Goal: Complete application form: Complete application form

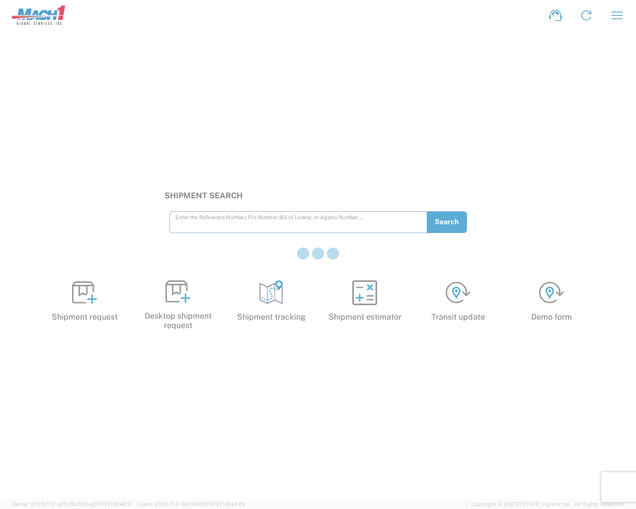
type input "e"
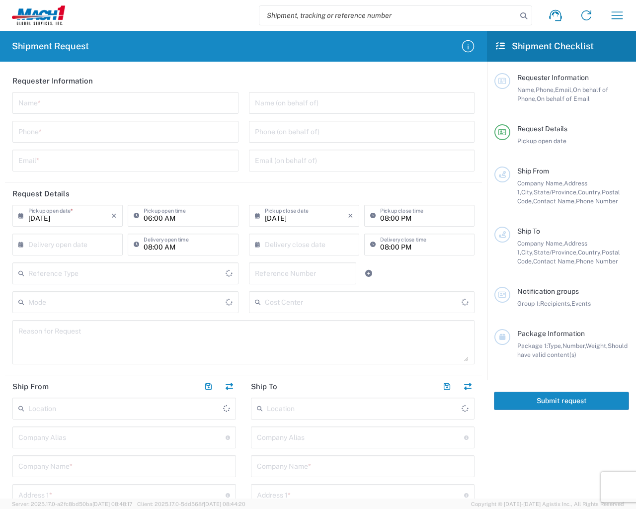
type input "e"
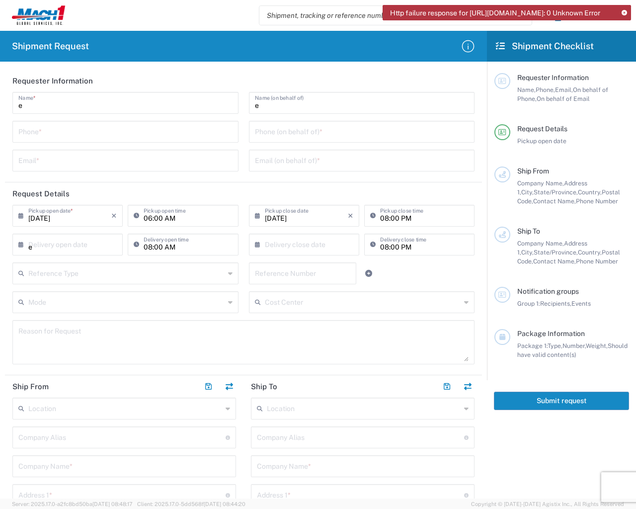
type input "Invalid date"
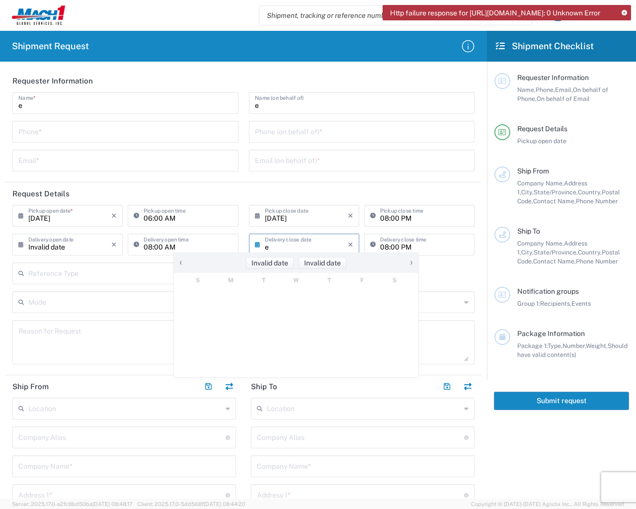
type input "Invalid date"
type textarea "e"
type input "e"
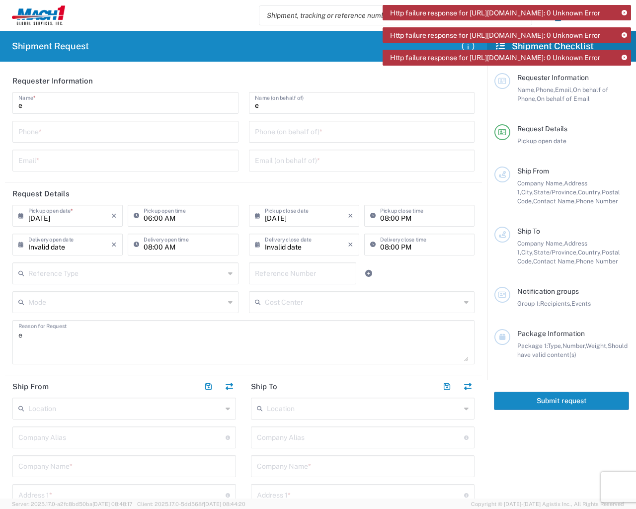
type input "ft"
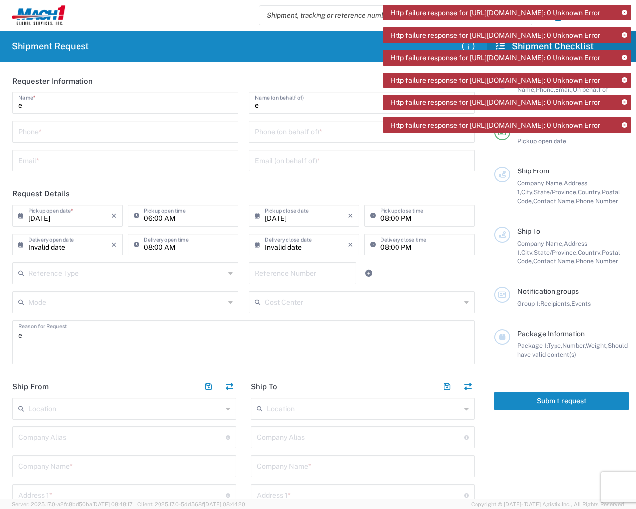
type input "e"
type input "lbs"
type input "e"
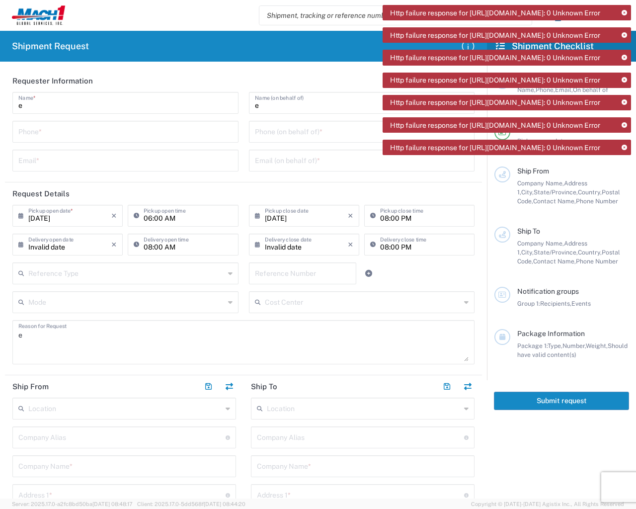
type input "e"
type textarea "e"
type input "e"
type textarea "e"
type input "1"
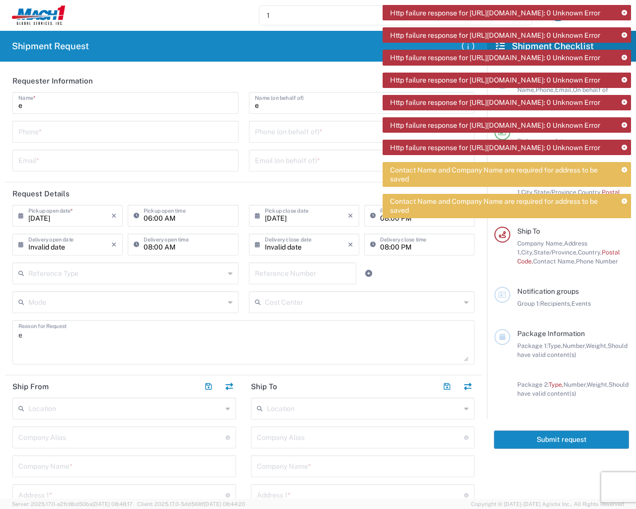
type input "e"
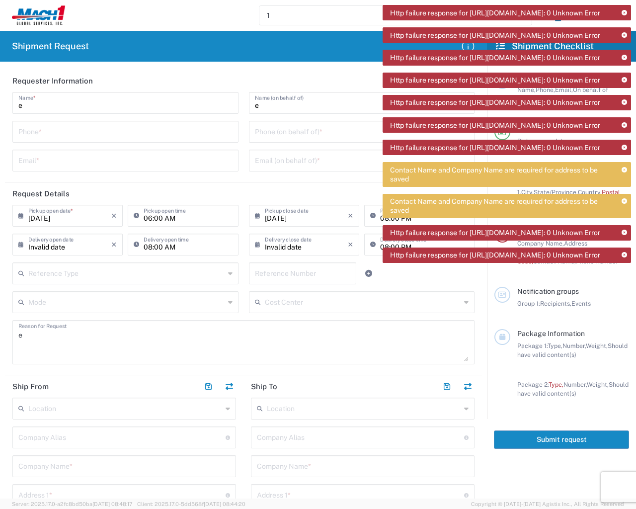
type input "1"
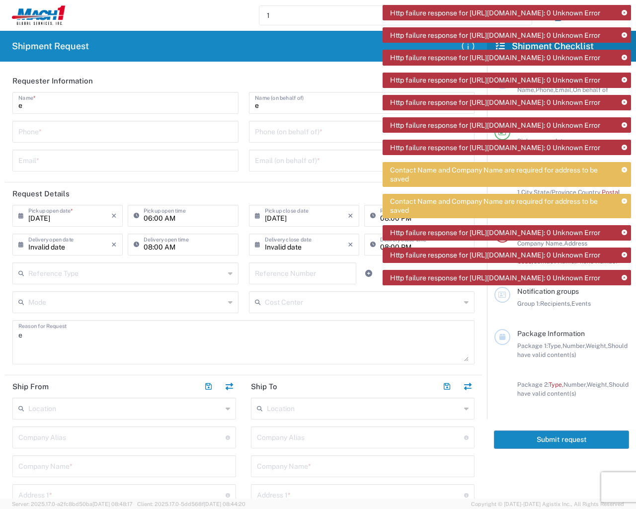
type input "1"
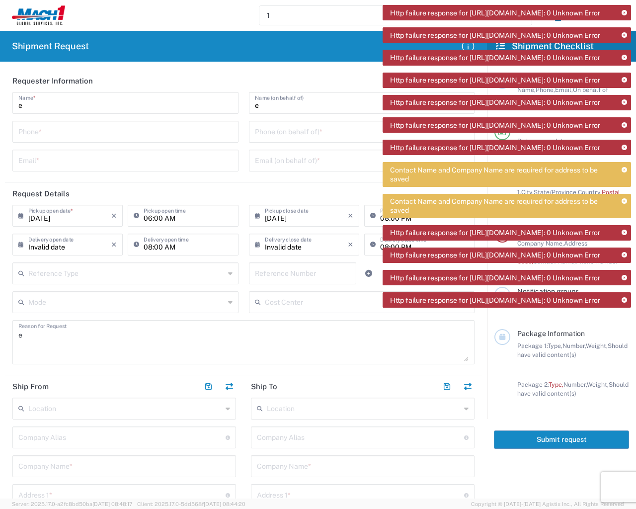
type input "1"
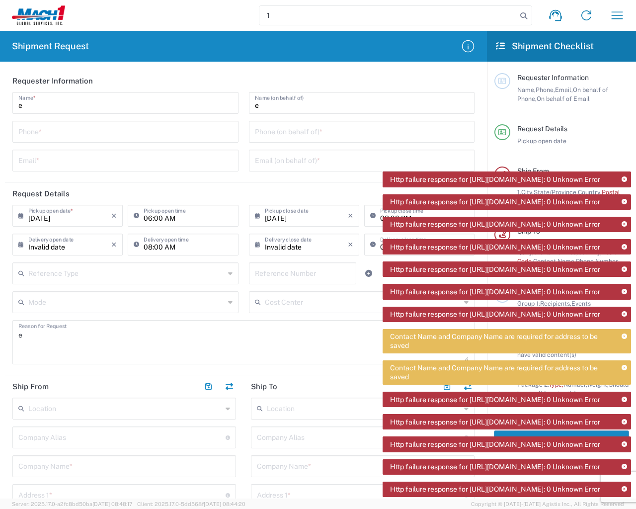
type input "e"
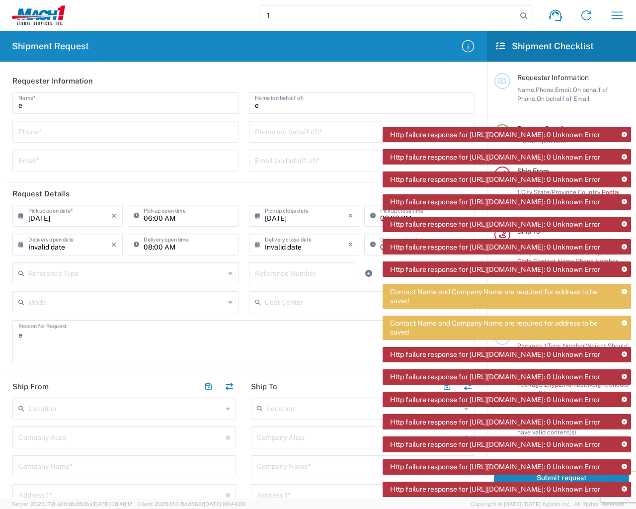
type input "e"
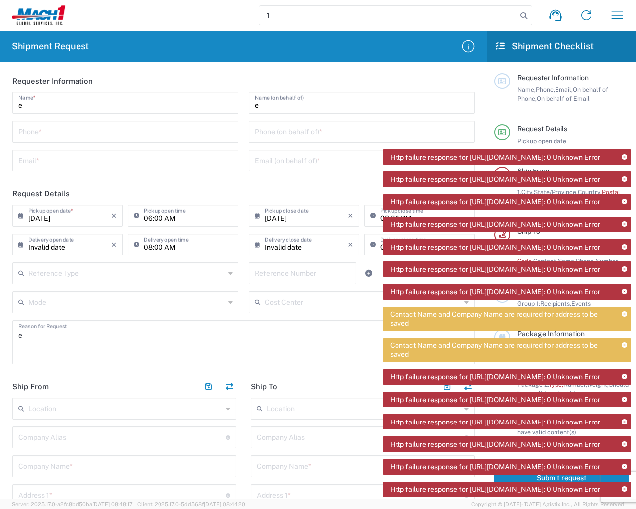
type input "1"
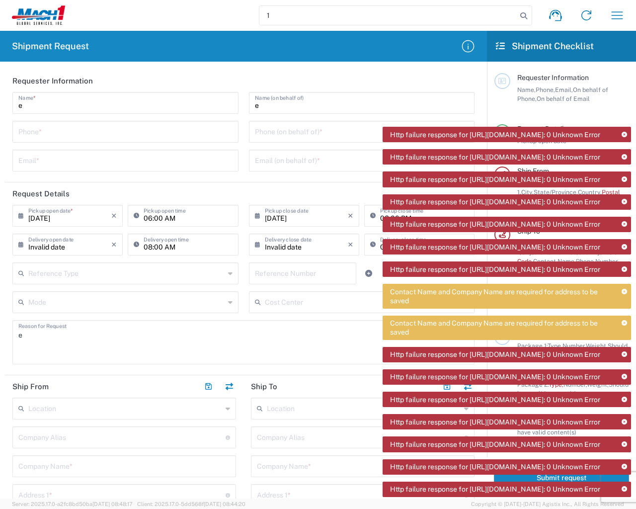
type input "1"
type input "e"
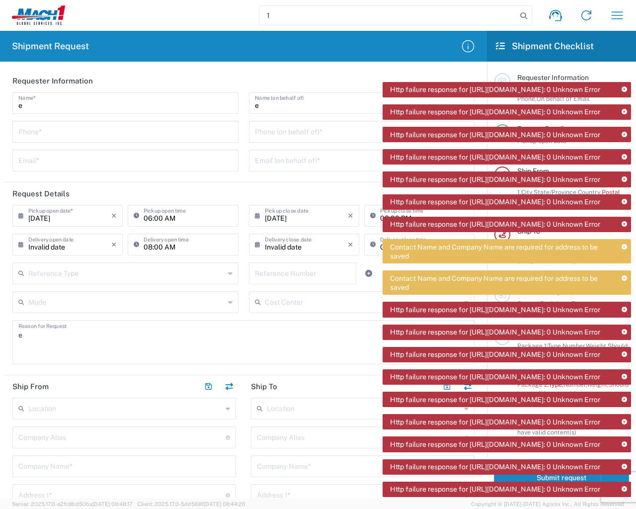
type input "e"
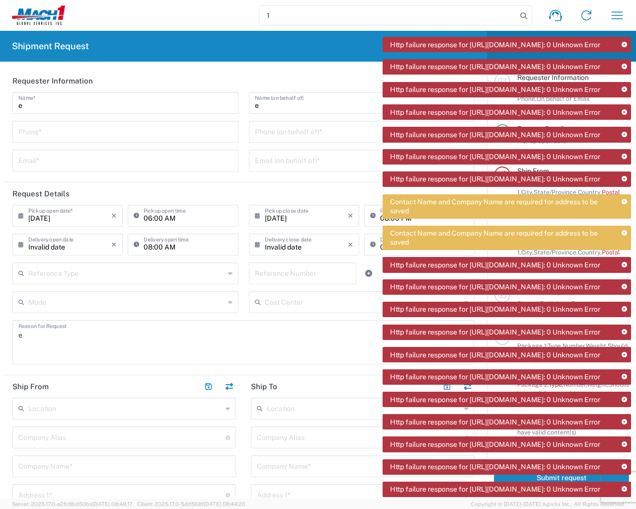
type input "0.08"
type input "ft"
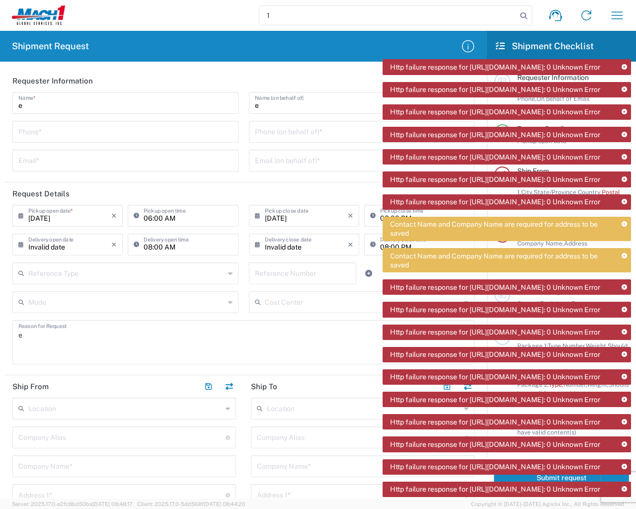
type input "1"
type input "e"
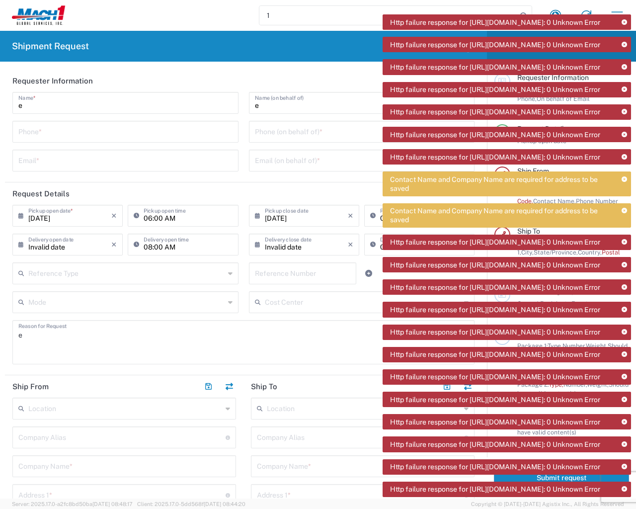
type input "e"
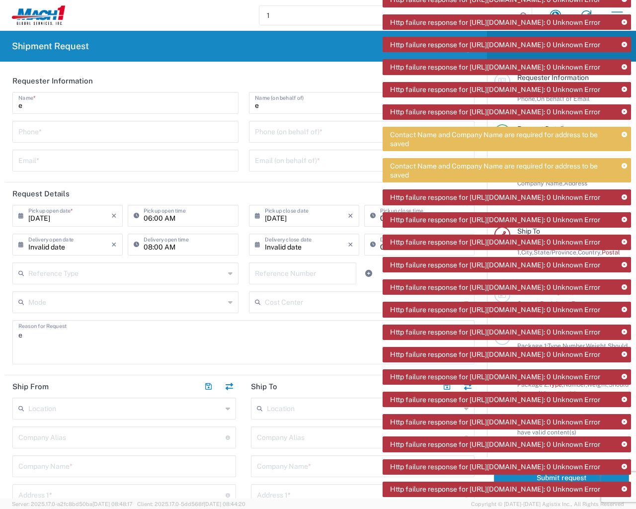
type input "1"
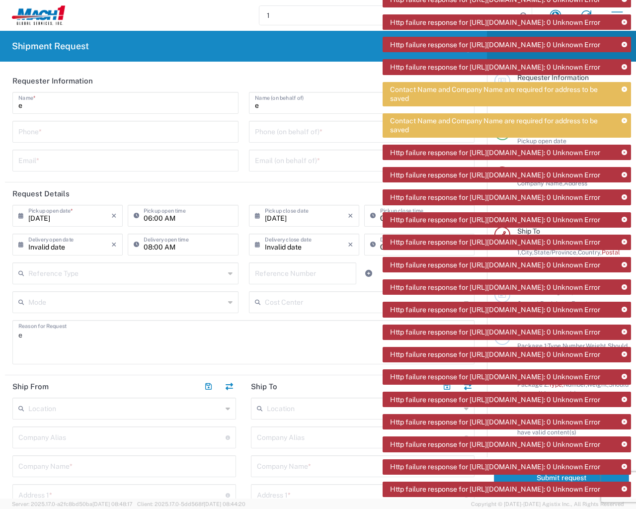
type input "1"
type input "e"
type input "in"
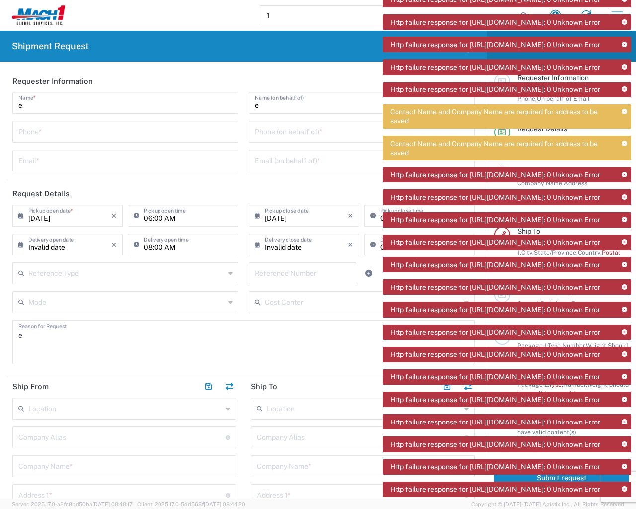
type input "1"
type input "e"
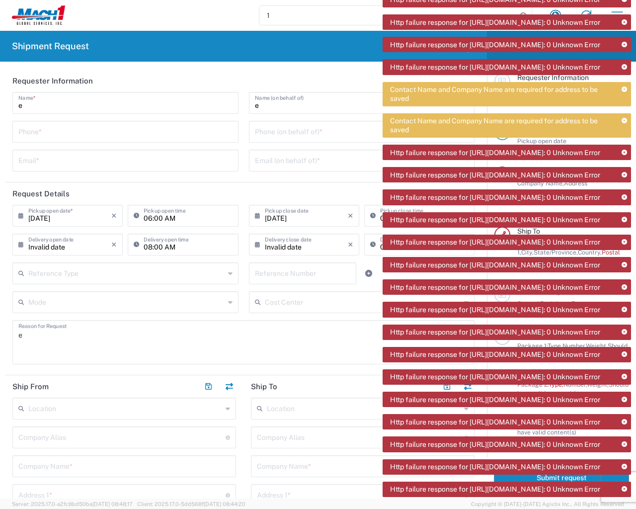
type input "e"
type input "1"
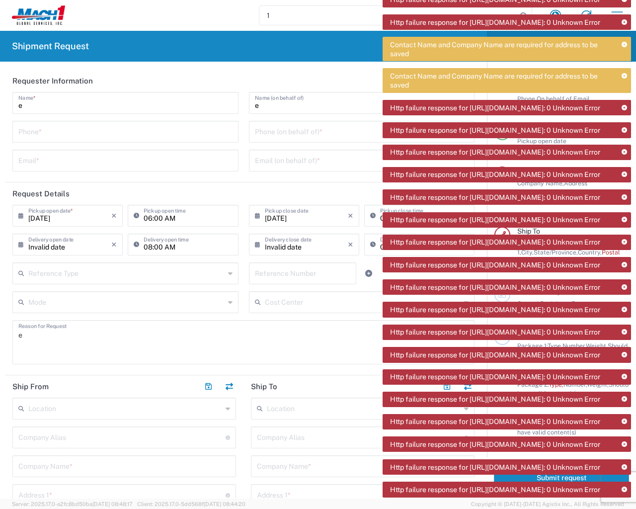
type input "1"
type input "e"
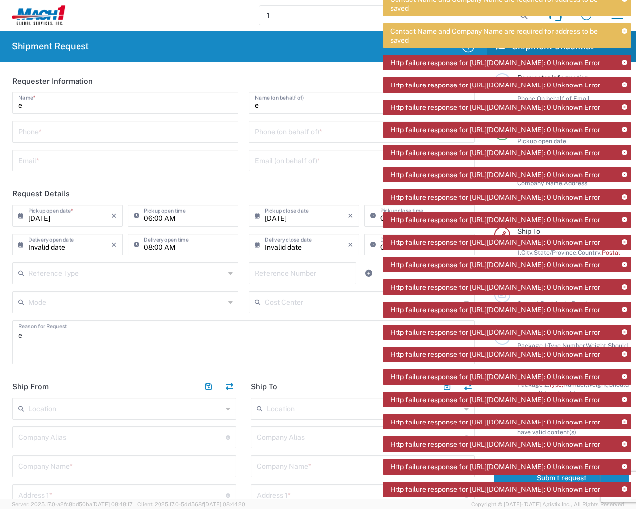
type input "e"
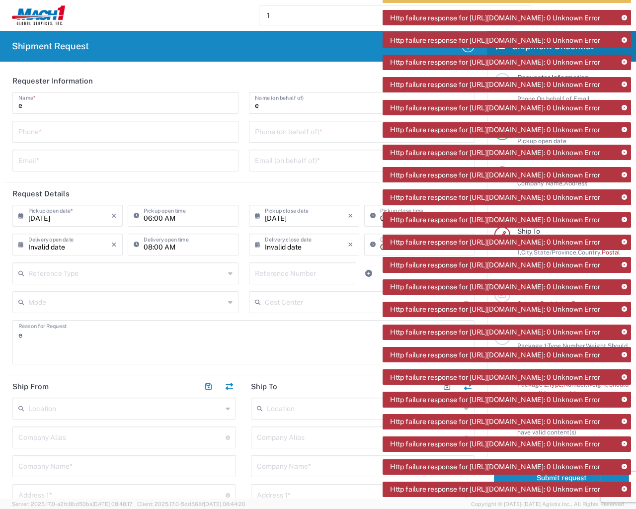
type input "0.08"
type input "ft"
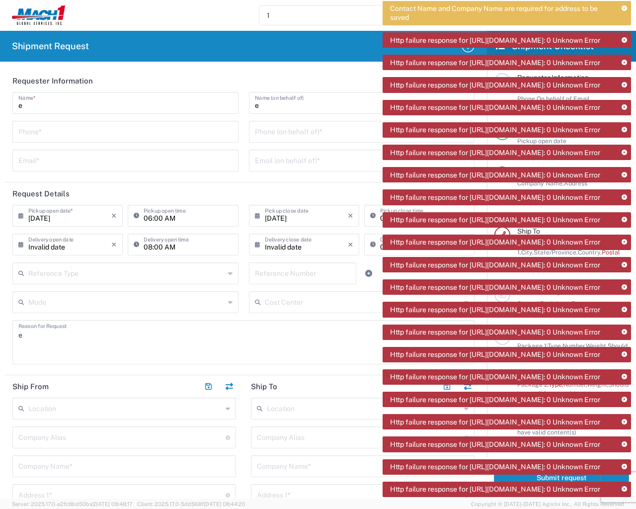
type input "1"
type input "e"
type input "1"
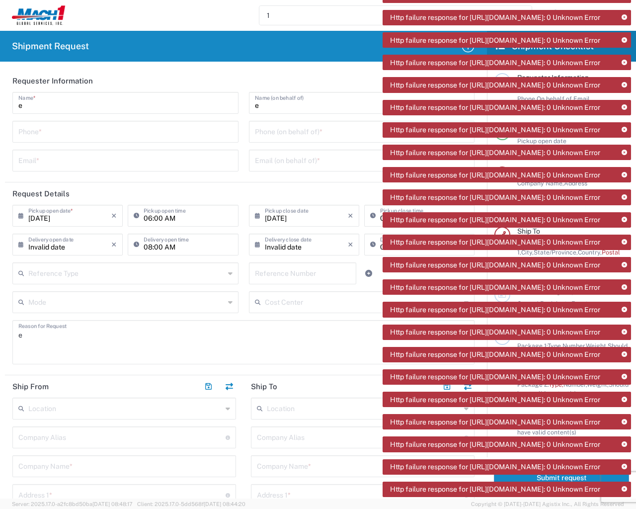
type input "1"
type input "e"
type input "1"
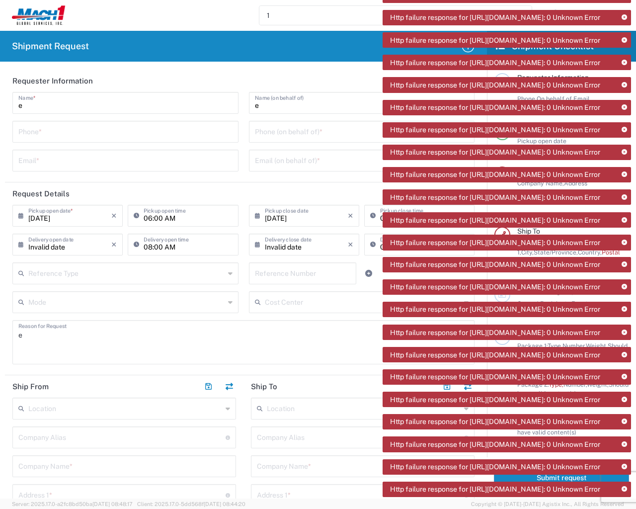
type input "e"
type input "lbs"
type input "e"
type input "1"
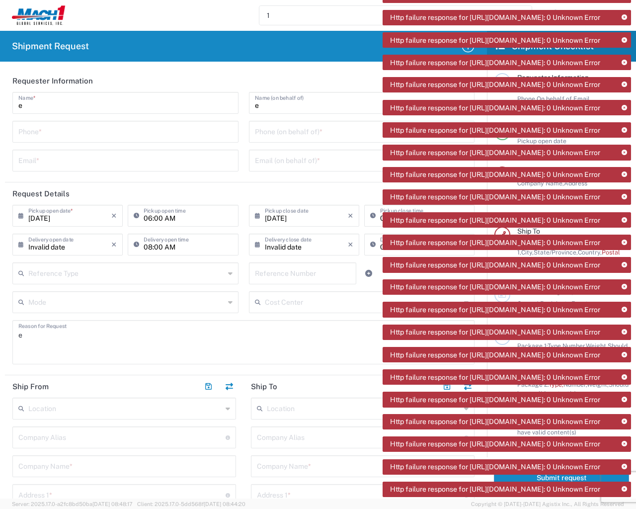
type input "1"
type input "e"
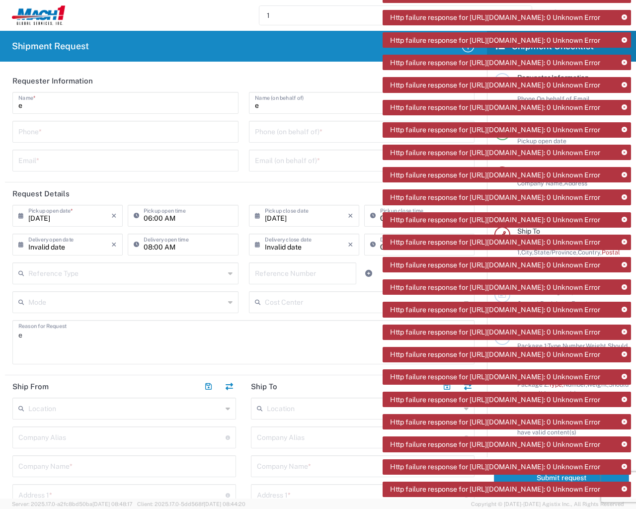
type input "e"
type input "1"
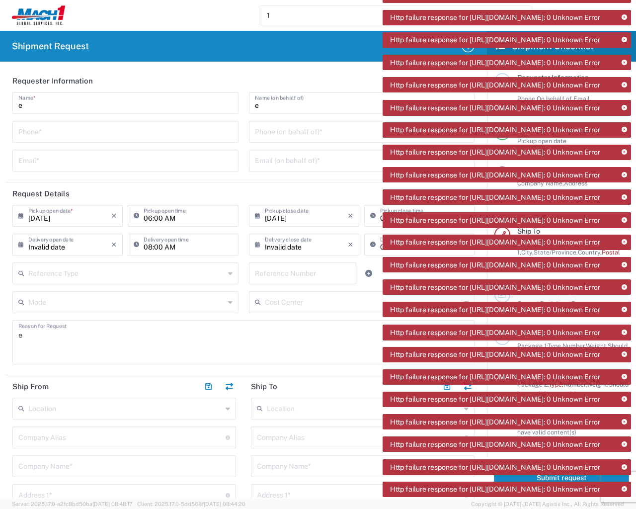
type input "1"
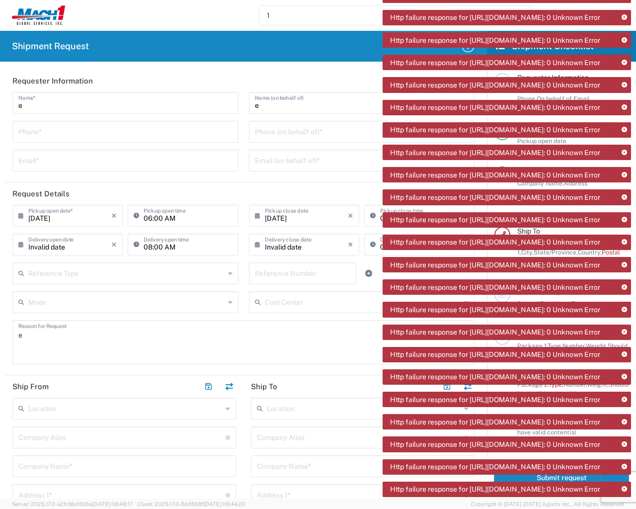
type input "1"
type input "e"
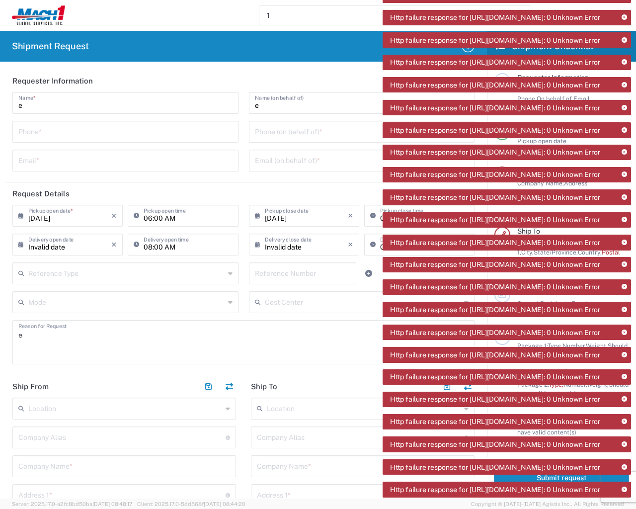
type input "e"
type input "1"
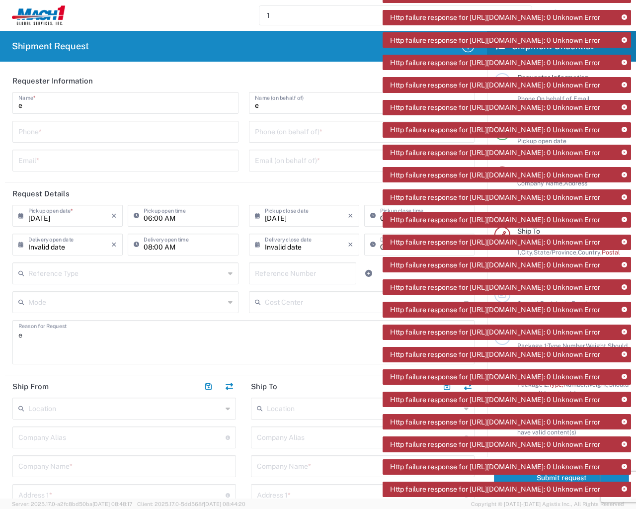
type input "1"
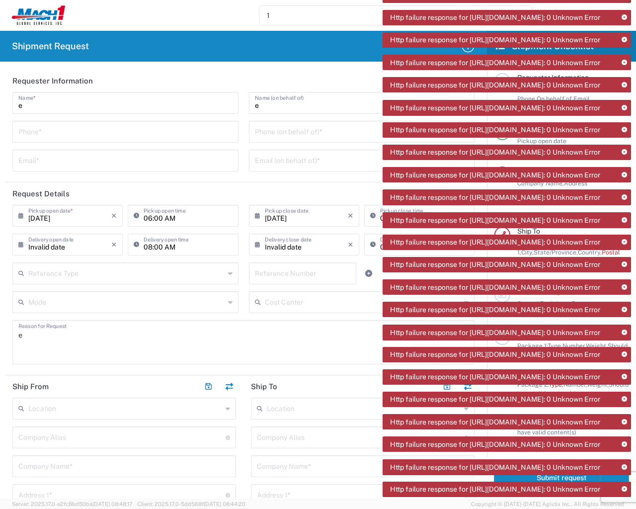
type input "e"
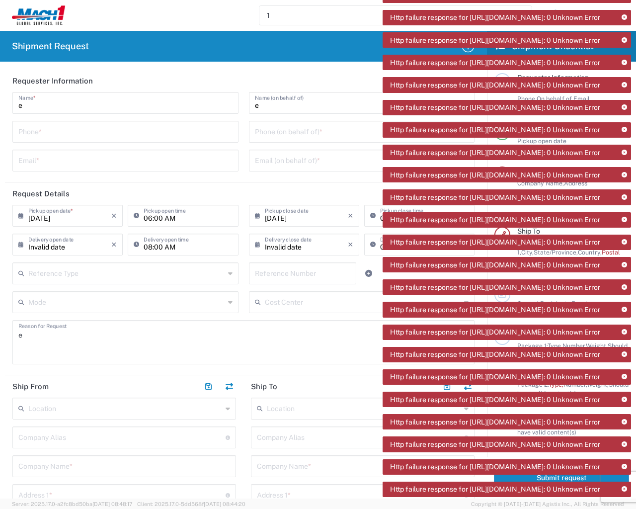
type input "e"
type input "0.08"
type input "ft"
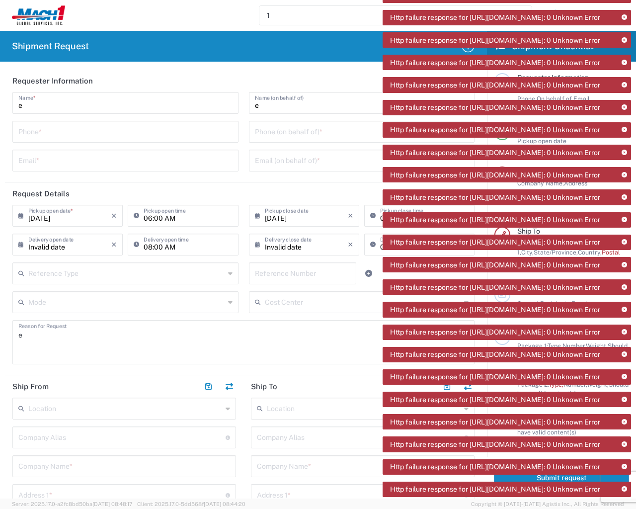
type input "1"
type input "e"
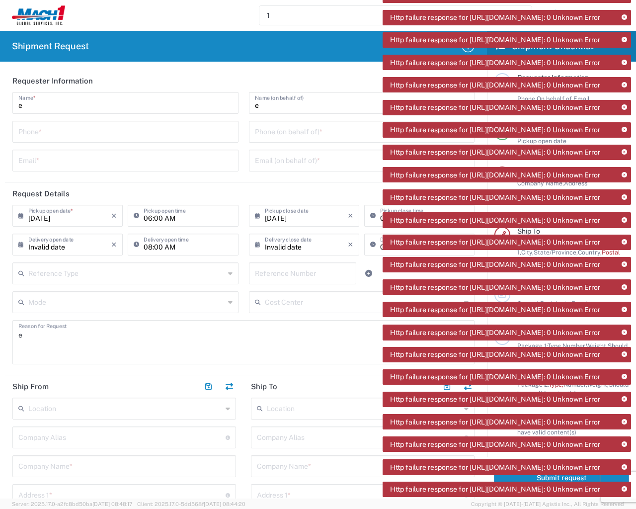
type input "1"
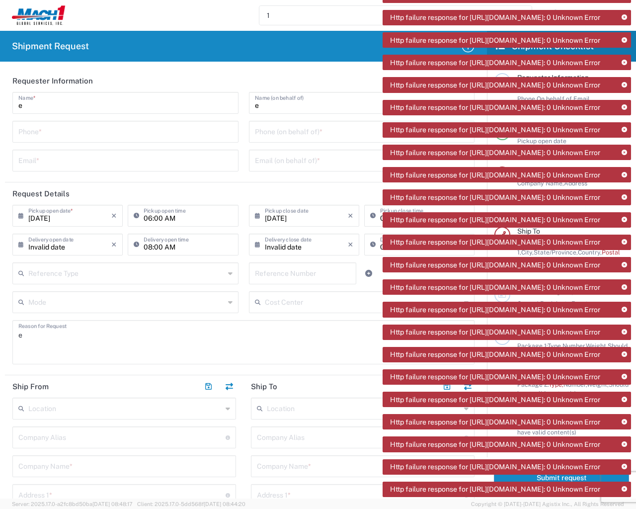
type input "1"
type input "e"
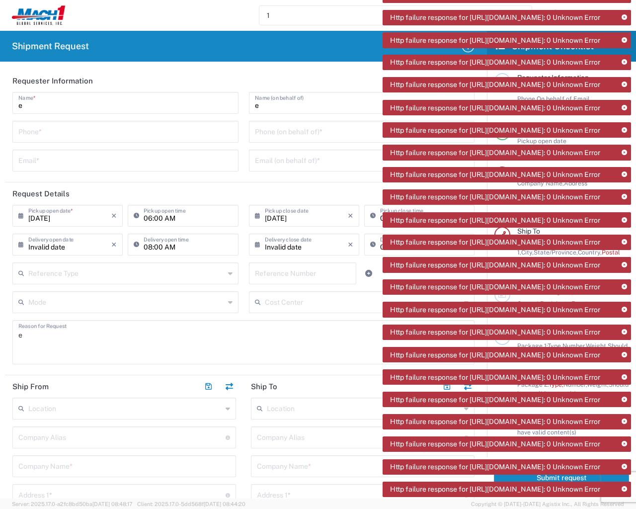
type input "0.08"
type input "ft"
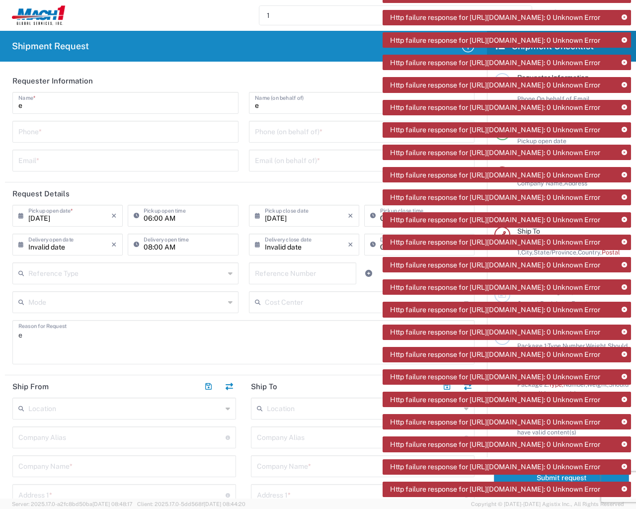
type input "1"
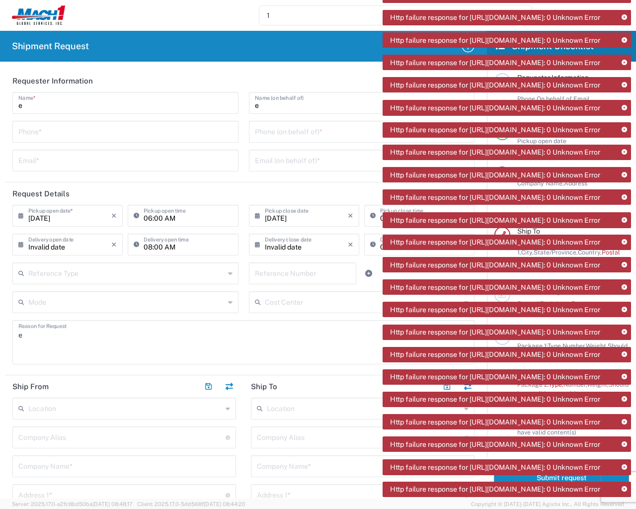
type input "e"
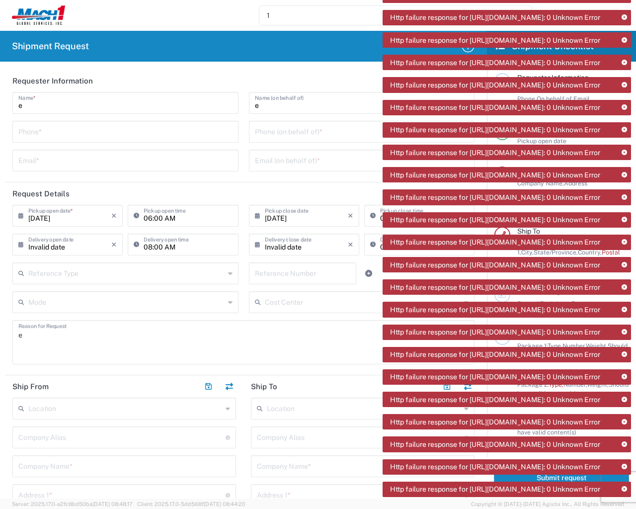
type input "e"
type input "1"
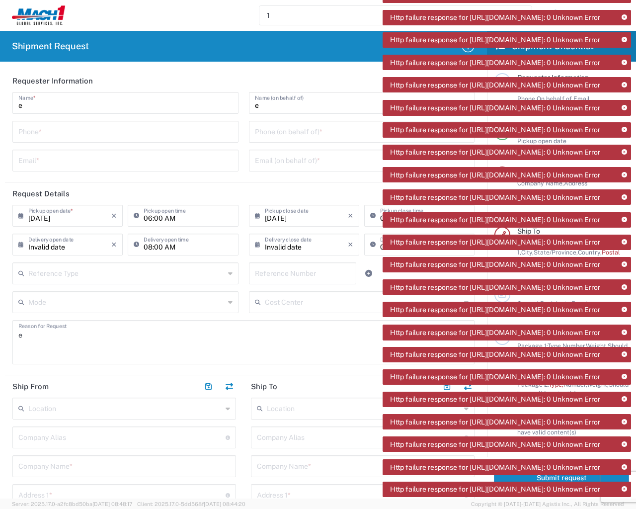
type input "1"
